Goal: Check status: Check status

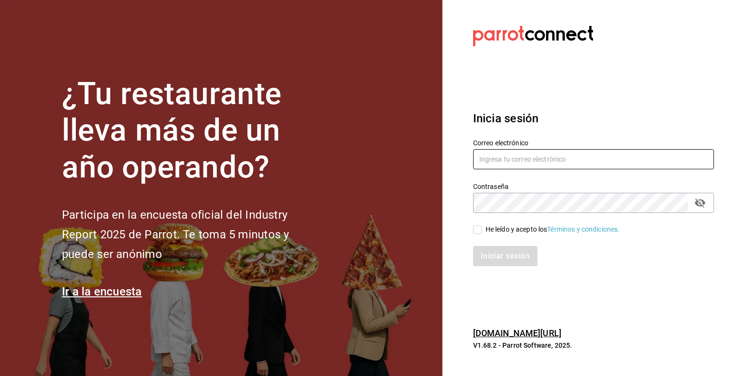
type input "[EMAIL_ADDRESS][DOMAIN_NAME]"
click at [477, 231] on input "He leído y acepto los Términos y condiciones." at bounding box center [477, 229] width 9 height 9
checkbox input "true"
click at [492, 263] on button "Iniciar sesión" at bounding box center [505, 256] width 65 height 20
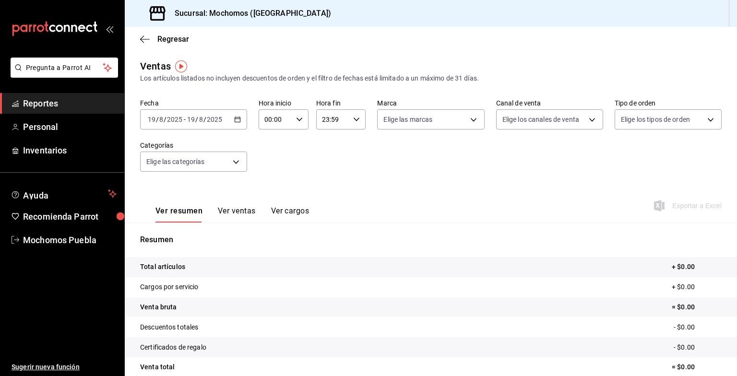
click at [237, 114] on div "[DATE] [DATE] - [DATE] [DATE]" at bounding box center [193, 119] width 107 height 20
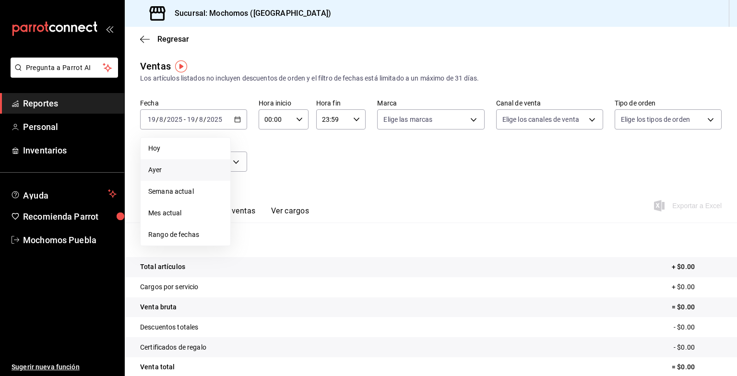
click at [175, 168] on span "Ayer" at bounding box center [185, 170] width 74 height 10
